Goal: Task Accomplishment & Management: Use online tool/utility

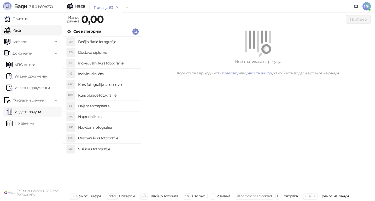
click at [32, 112] on link "Издати рачуни" at bounding box center [23, 112] width 35 height 10
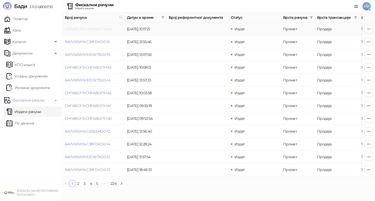
click at [105, 28] on link "CHFABGF9-CHFABGF9-144" at bounding box center [88, 29] width 47 height 5
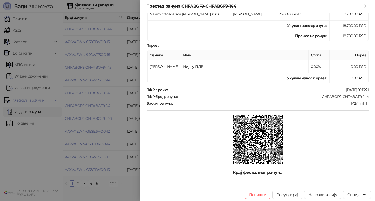
scroll to position [108, 0]
click at [358, 195] on div "Опције" at bounding box center [354, 195] width 13 height 5
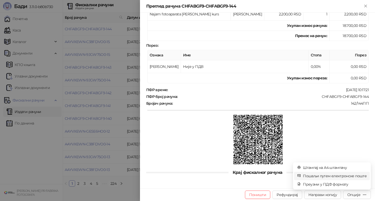
click at [351, 177] on span "Пошаљи путем електронске поште" at bounding box center [335, 176] width 64 height 6
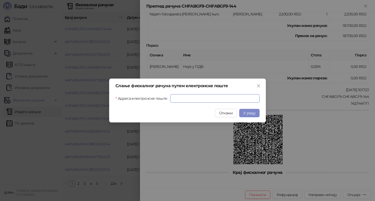
click at [237, 99] on input "Адреса електронске поште" at bounding box center [214, 98] width 89 height 8
paste input "**********"
type input "**********"
click at [249, 113] on span "У реду" at bounding box center [250, 113] width 12 height 5
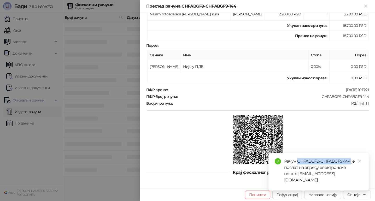
drag, startPoint x: 297, startPoint y: 160, endPoint x: 351, endPoint y: 161, distance: 53.6
click at [351, 161] on div "Рачун CHFABGF9-CHFABGF9-144 је послат на адресу електронске поште [EMAIL_ADDRES…" at bounding box center [323, 170] width 78 height 25
copy div "CHFABGF9-CHFABGF9-144"
